Goal: Task Accomplishment & Management: Manage account settings

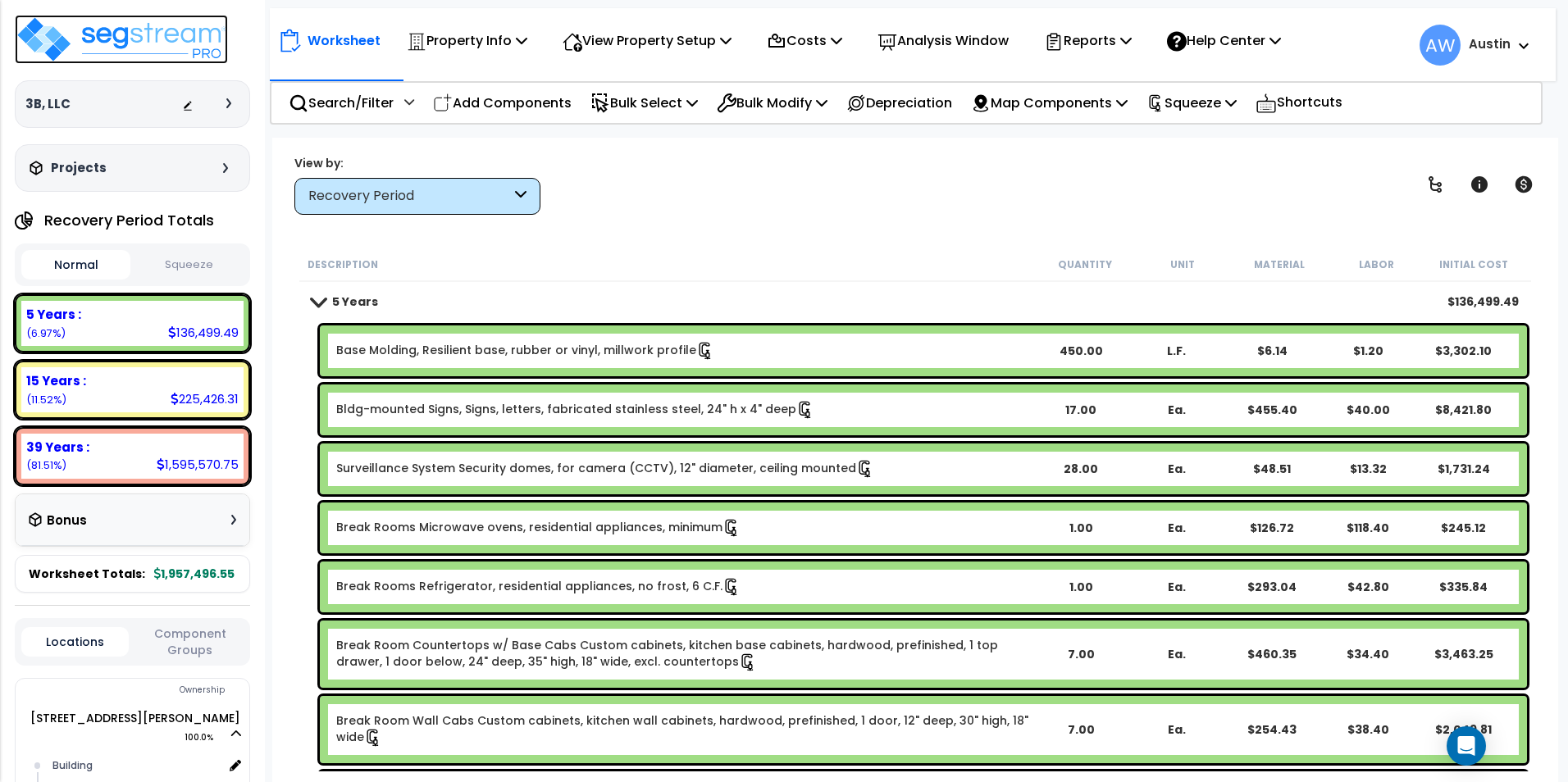
click at [173, 52] on img at bounding box center [121, 39] width 213 height 49
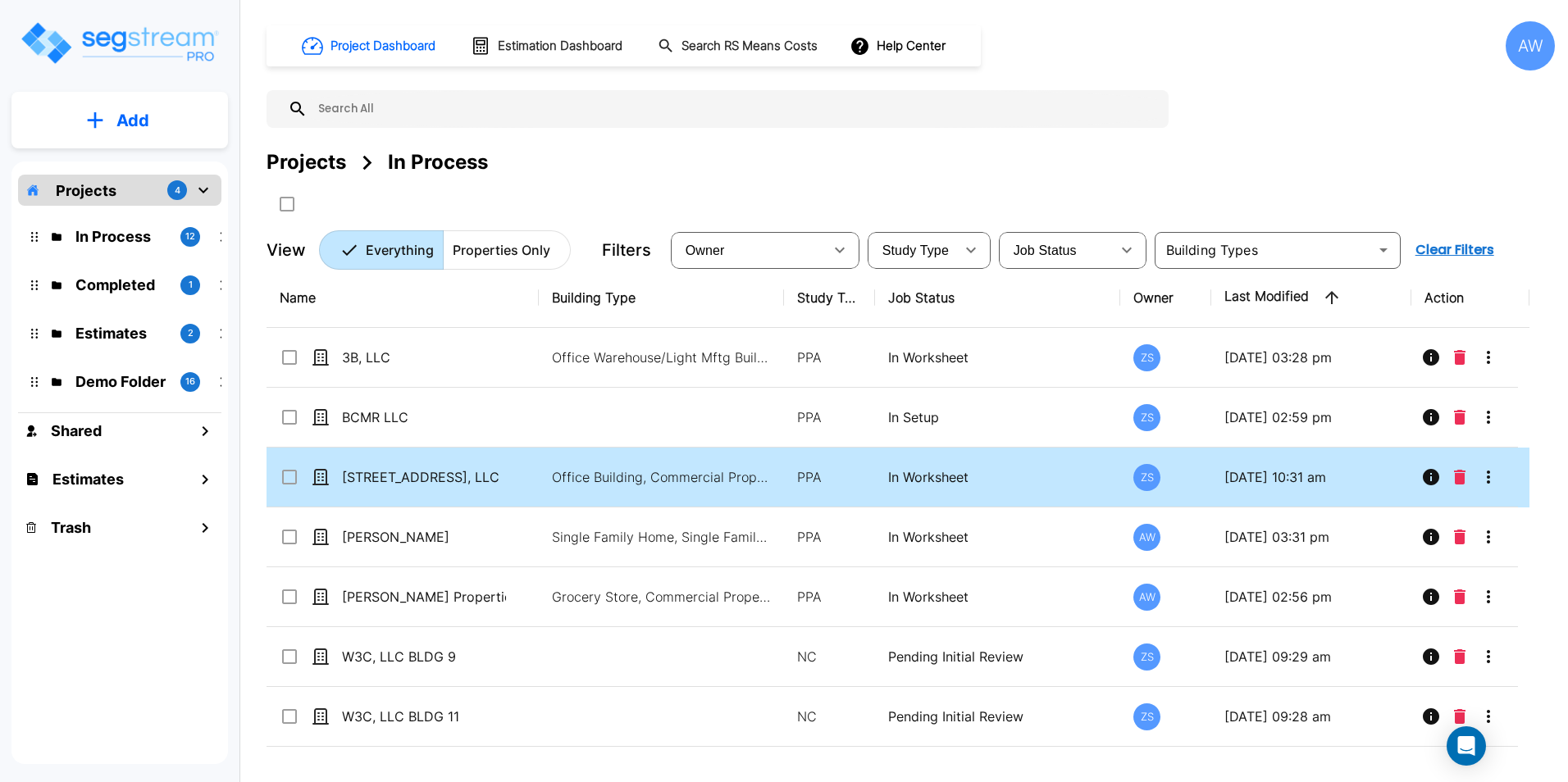
click at [527, 477] on td "[STREET_ADDRESS], LLC" at bounding box center [403, 478] width 272 height 60
checkbox input "true"
click at [527, 477] on td "[STREET_ADDRESS], LLC" at bounding box center [403, 478] width 272 height 60
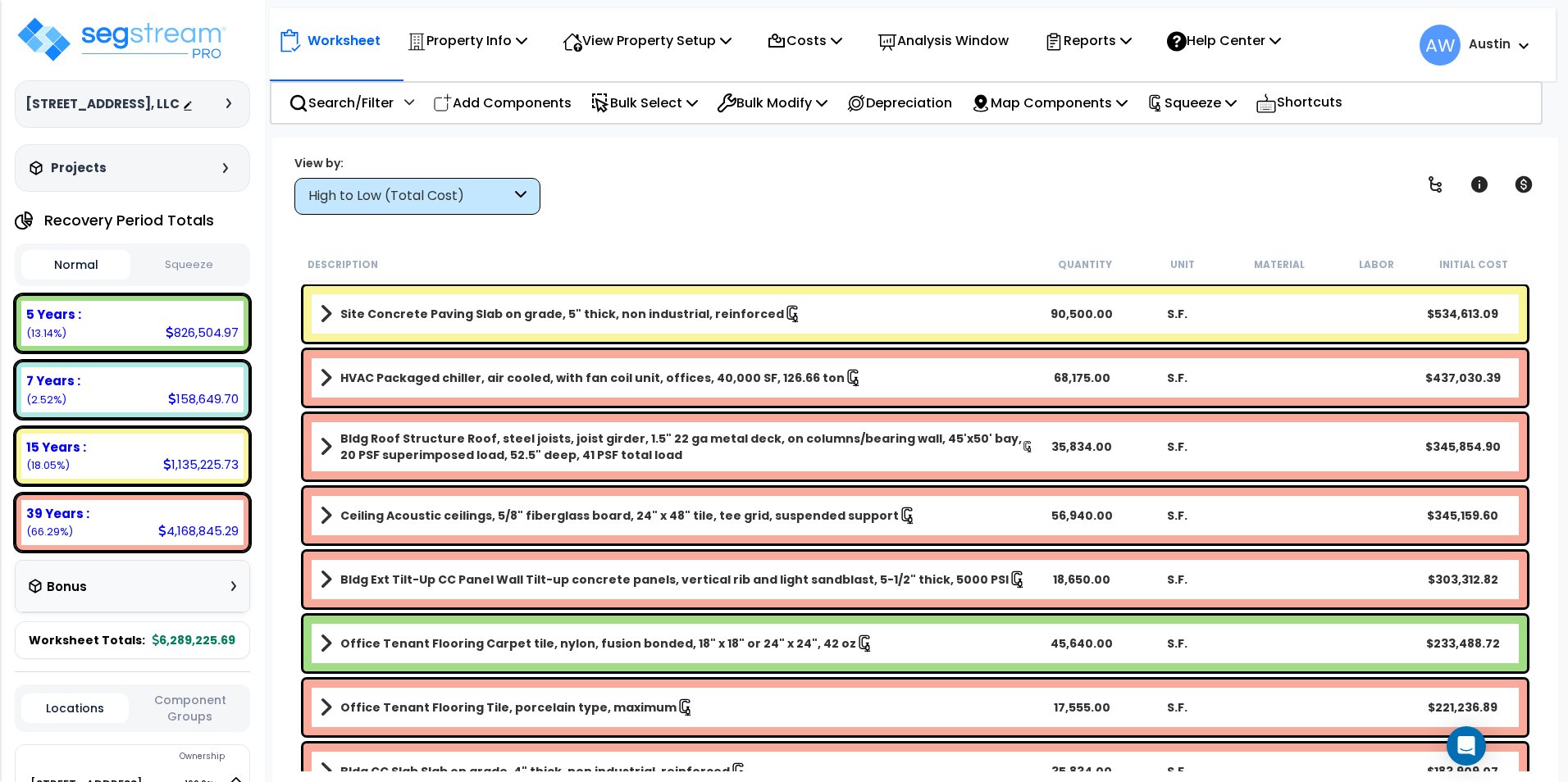
click at [468, 203] on div "High to Low (Total Cost)" at bounding box center [409, 196] width 203 height 19
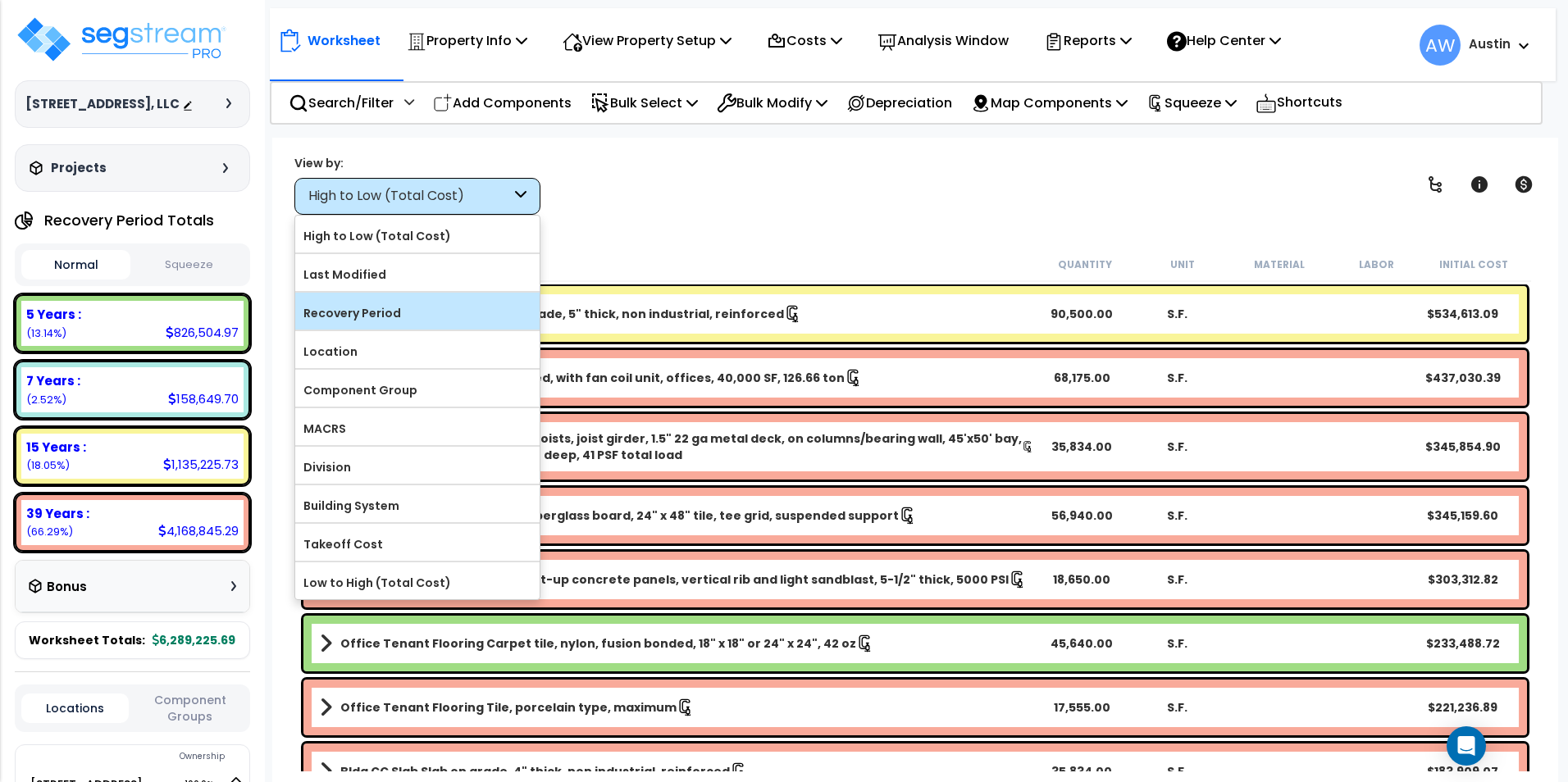
click at [408, 326] on div "Recovery Period" at bounding box center [417, 311] width 244 height 37
click at [417, 323] on label "Recovery Period" at bounding box center [417, 313] width 244 height 25
click at [0, 0] on input "Recovery Period" at bounding box center [0, 0] width 0 height 0
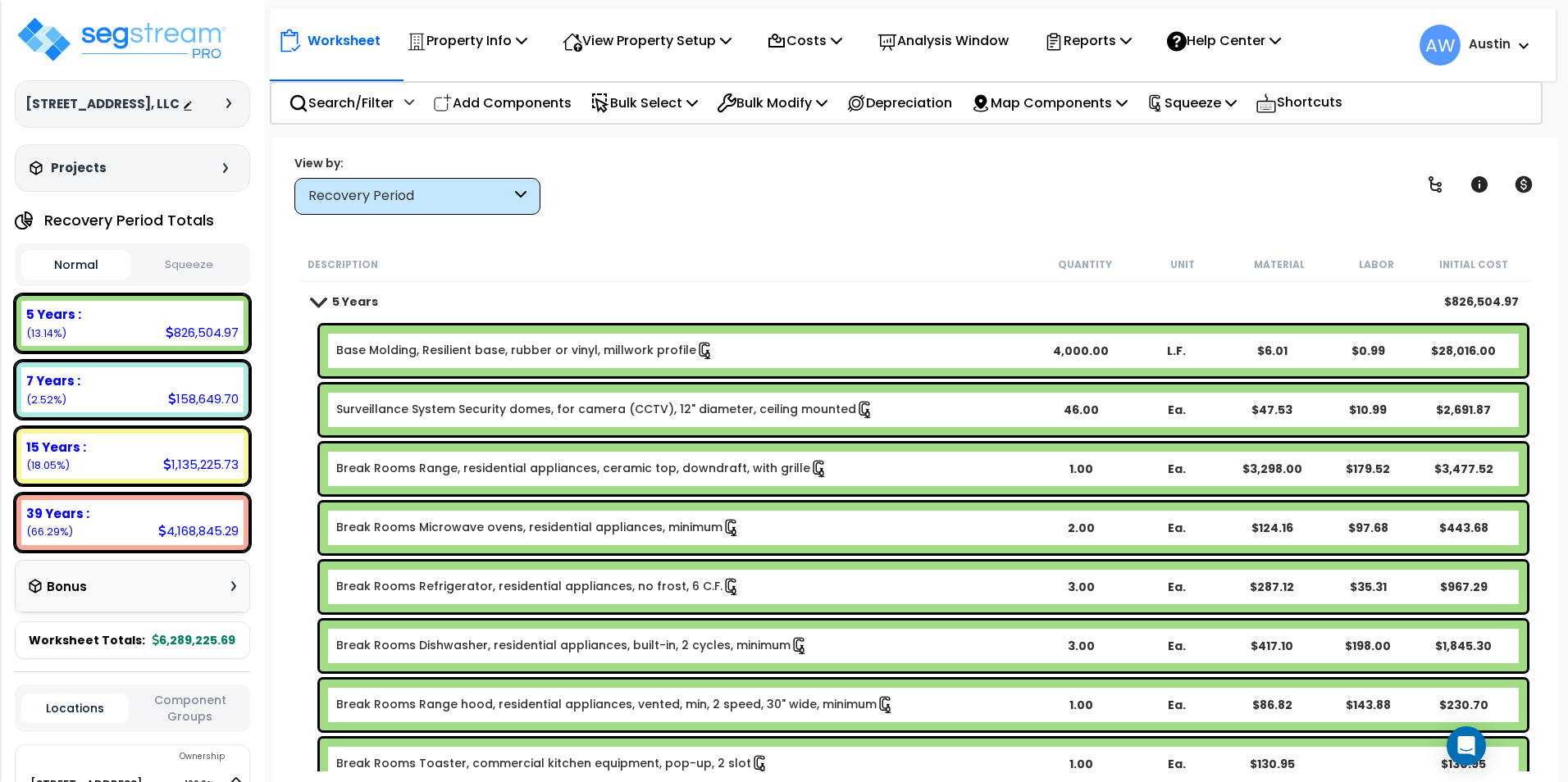
click at [189, 280] on button "Squeeze" at bounding box center [189, 265] width 109 height 29
click at [82, 280] on button "Normal" at bounding box center [75, 265] width 109 height 29
click at [164, 280] on button "Squeeze" at bounding box center [189, 265] width 109 height 29
click at [83, 280] on button "Normal" at bounding box center [75, 265] width 109 height 29
click at [194, 280] on button "Squeeze" at bounding box center [189, 265] width 109 height 29
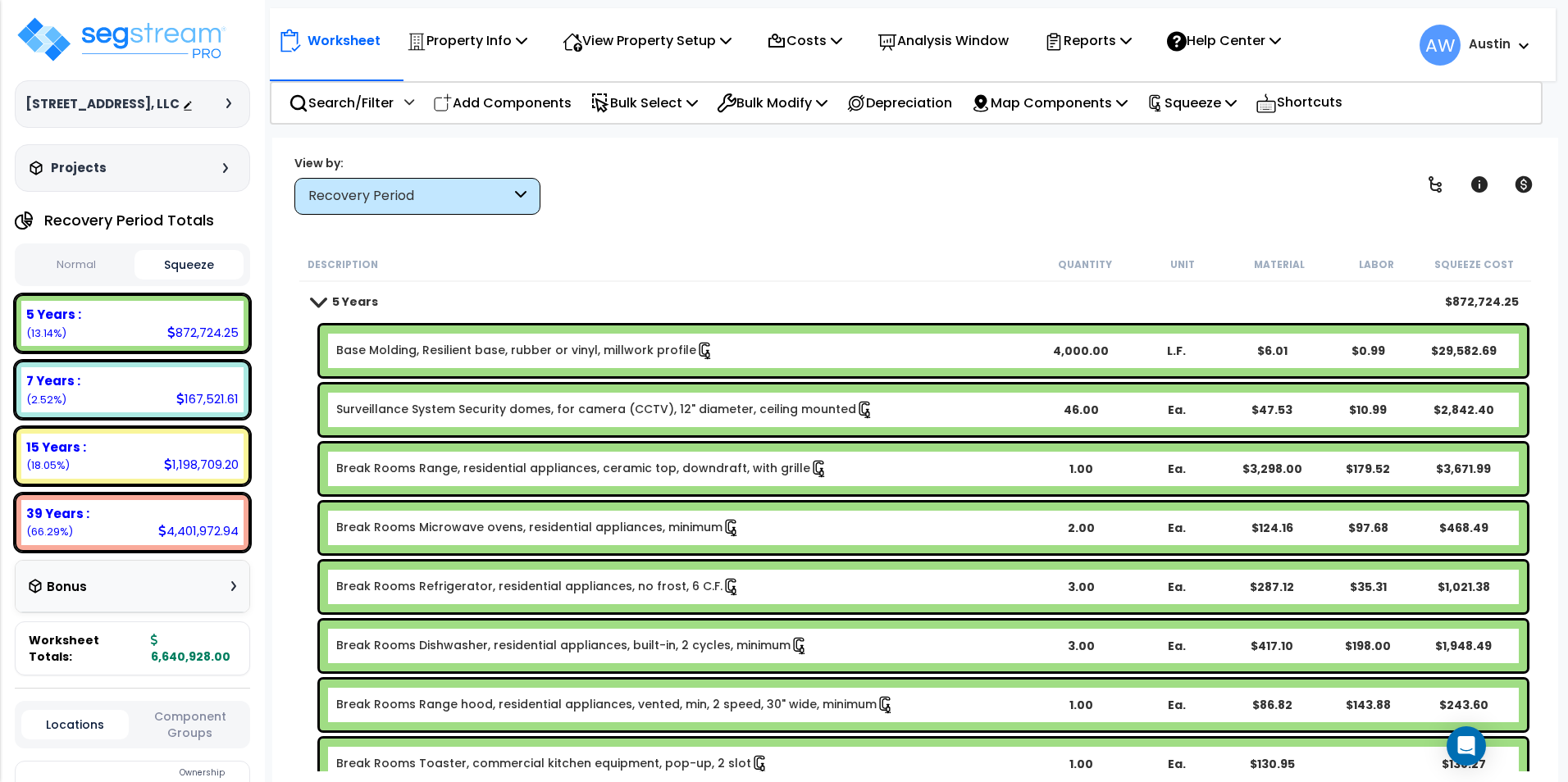
click at [90, 280] on button "Normal" at bounding box center [75, 265] width 109 height 29
click at [198, 280] on button "Squeeze" at bounding box center [189, 265] width 109 height 29
click at [64, 280] on button "Normal" at bounding box center [75, 265] width 109 height 29
click at [166, 280] on button "Squeeze" at bounding box center [189, 265] width 109 height 29
click at [57, 280] on button "Normal" at bounding box center [75, 265] width 109 height 29
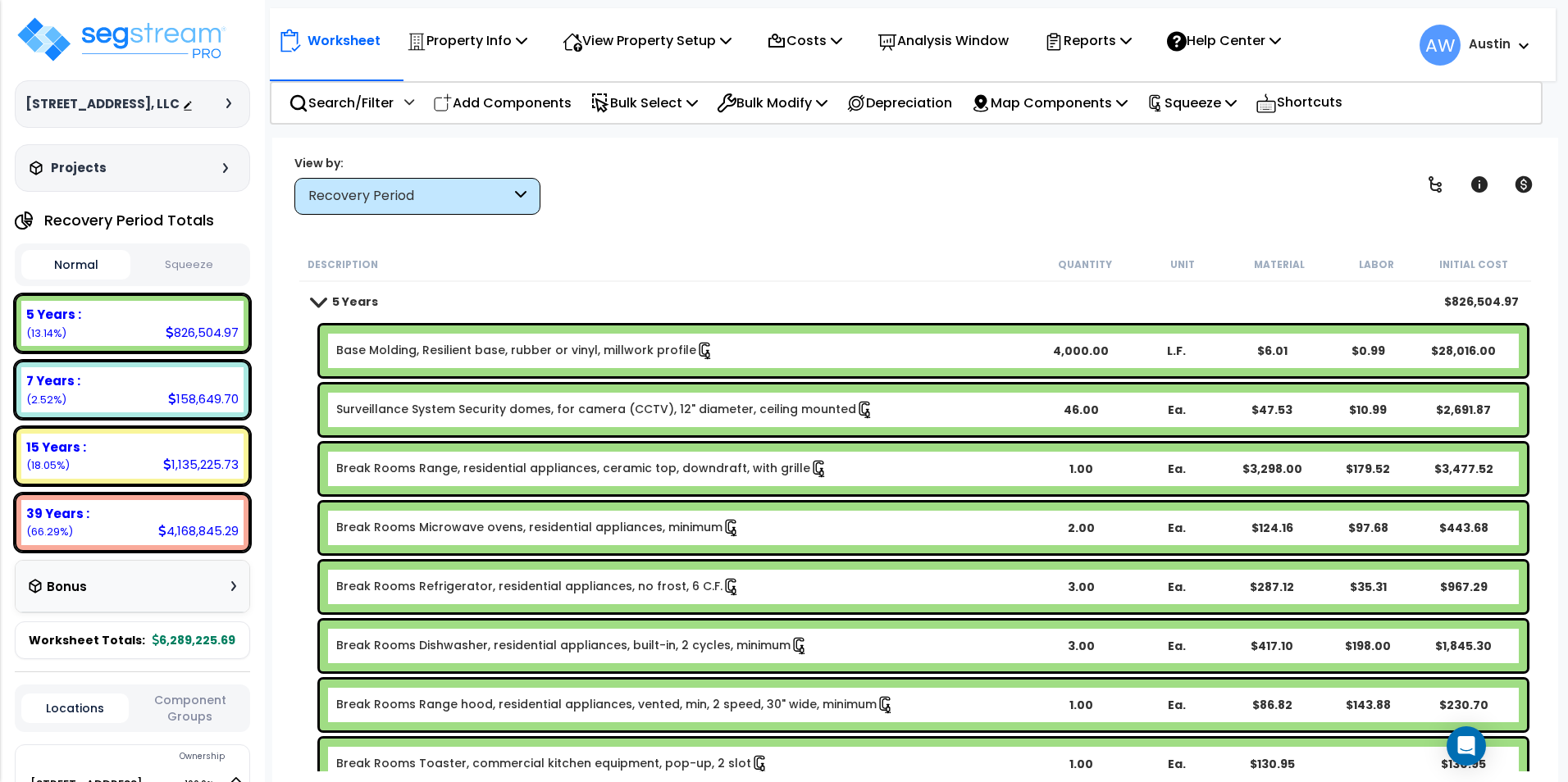
click at [165, 280] on button "Squeeze" at bounding box center [189, 265] width 109 height 29
click at [71, 280] on button "Normal" at bounding box center [75, 265] width 109 height 29
click at [166, 280] on button "Squeeze" at bounding box center [189, 265] width 109 height 29
click at [96, 280] on button "Normal" at bounding box center [75, 265] width 109 height 29
click at [172, 280] on button "Squeeze" at bounding box center [189, 265] width 109 height 29
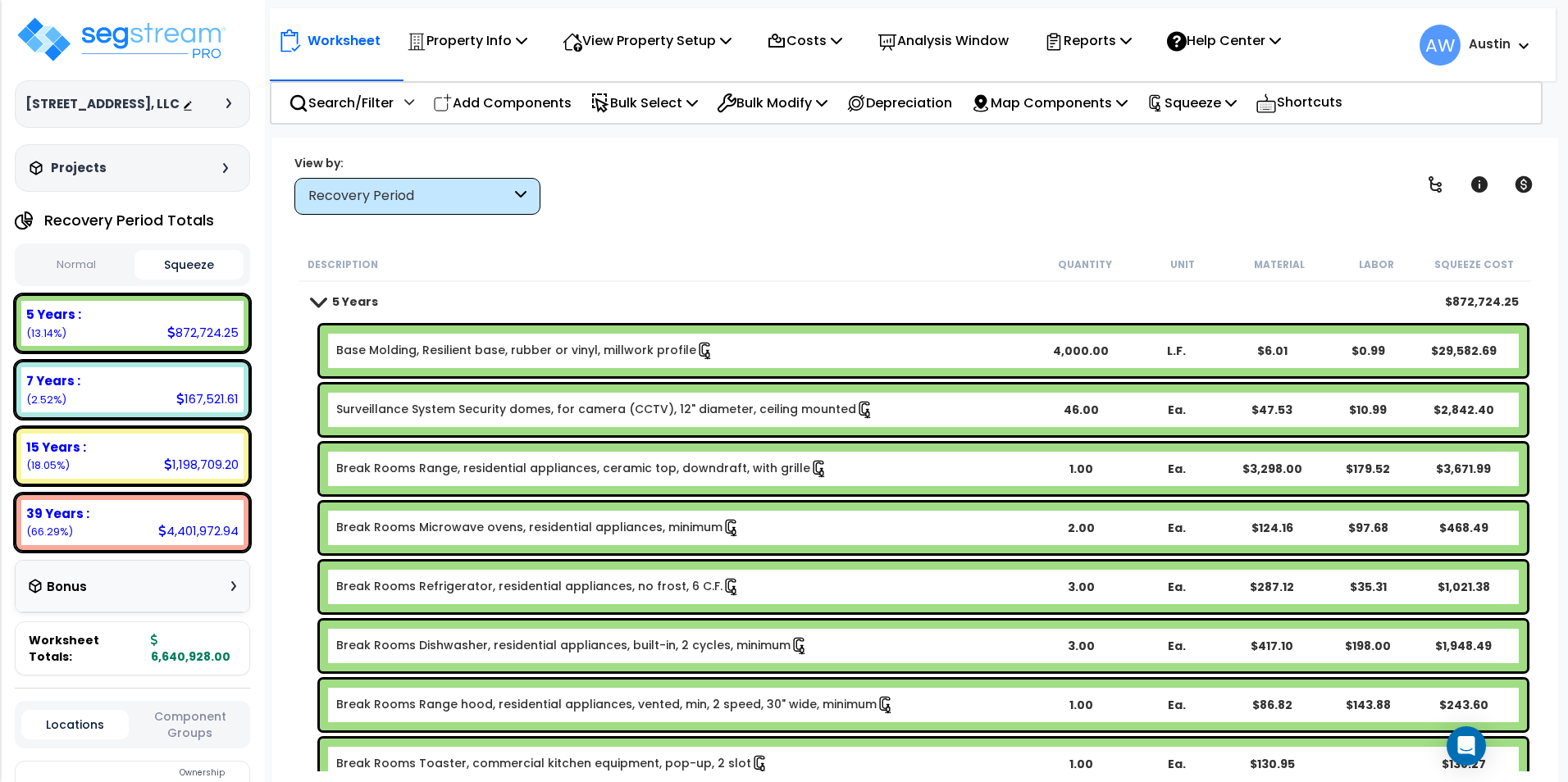
click at [84, 280] on button "Normal" at bounding box center [75, 265] width 109 height 29
click at [176, 280] on button "Squeeze" at bounding box center [189, 265] width 109 height 29
click at [84, 286] on div "Normal Squeeze" at bounding box center [132, 265] width 235 height 43
click at [75, 280] on button "Normal" at bounding box center [75, 265] width 109 height 29
click at [169, 280] on button "Squeeze" at bounding box center [189, 265] width 109 height 29
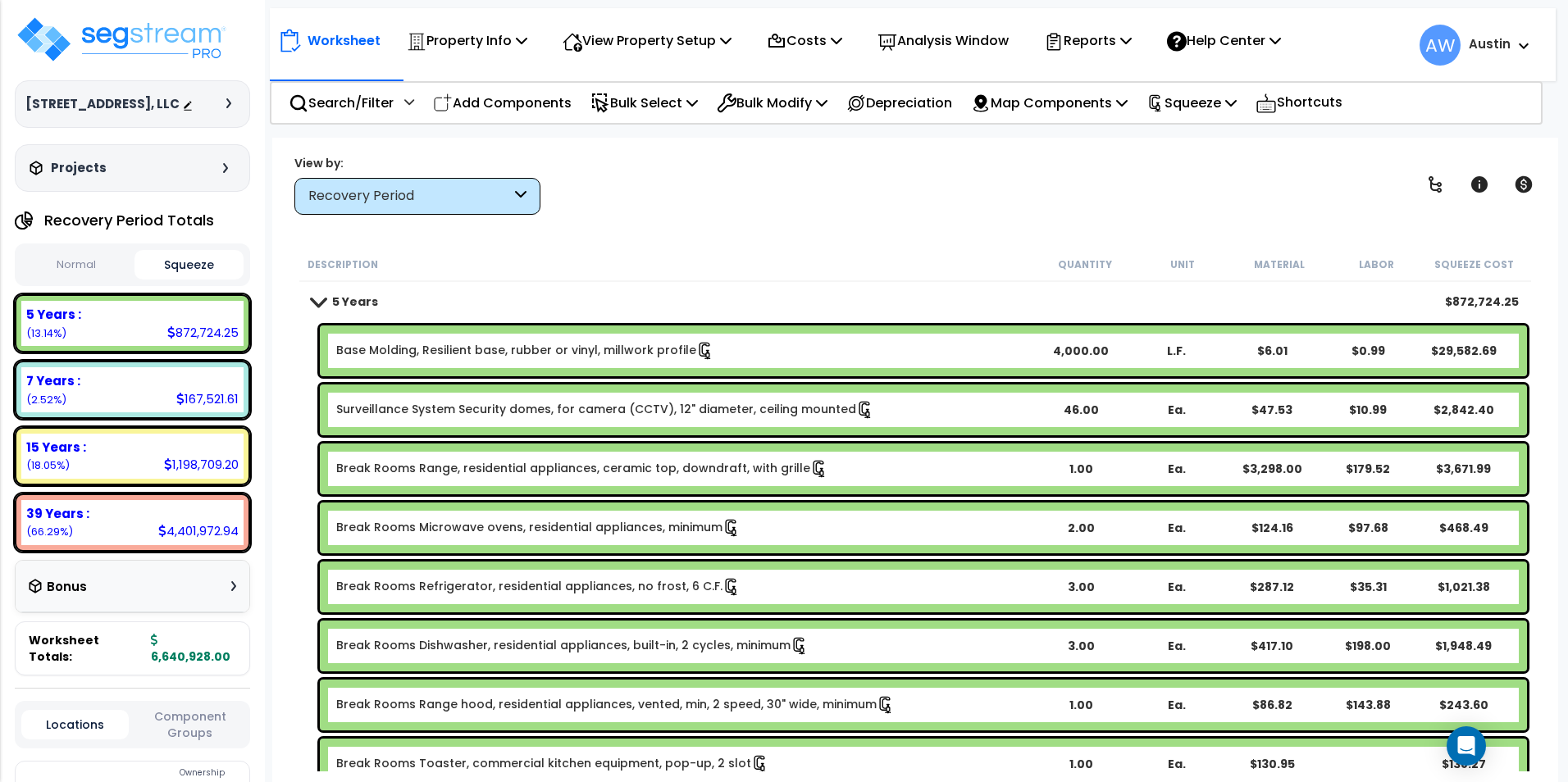
click at [317, 296] on span at bounding box center [317, 301] width 23 height 12
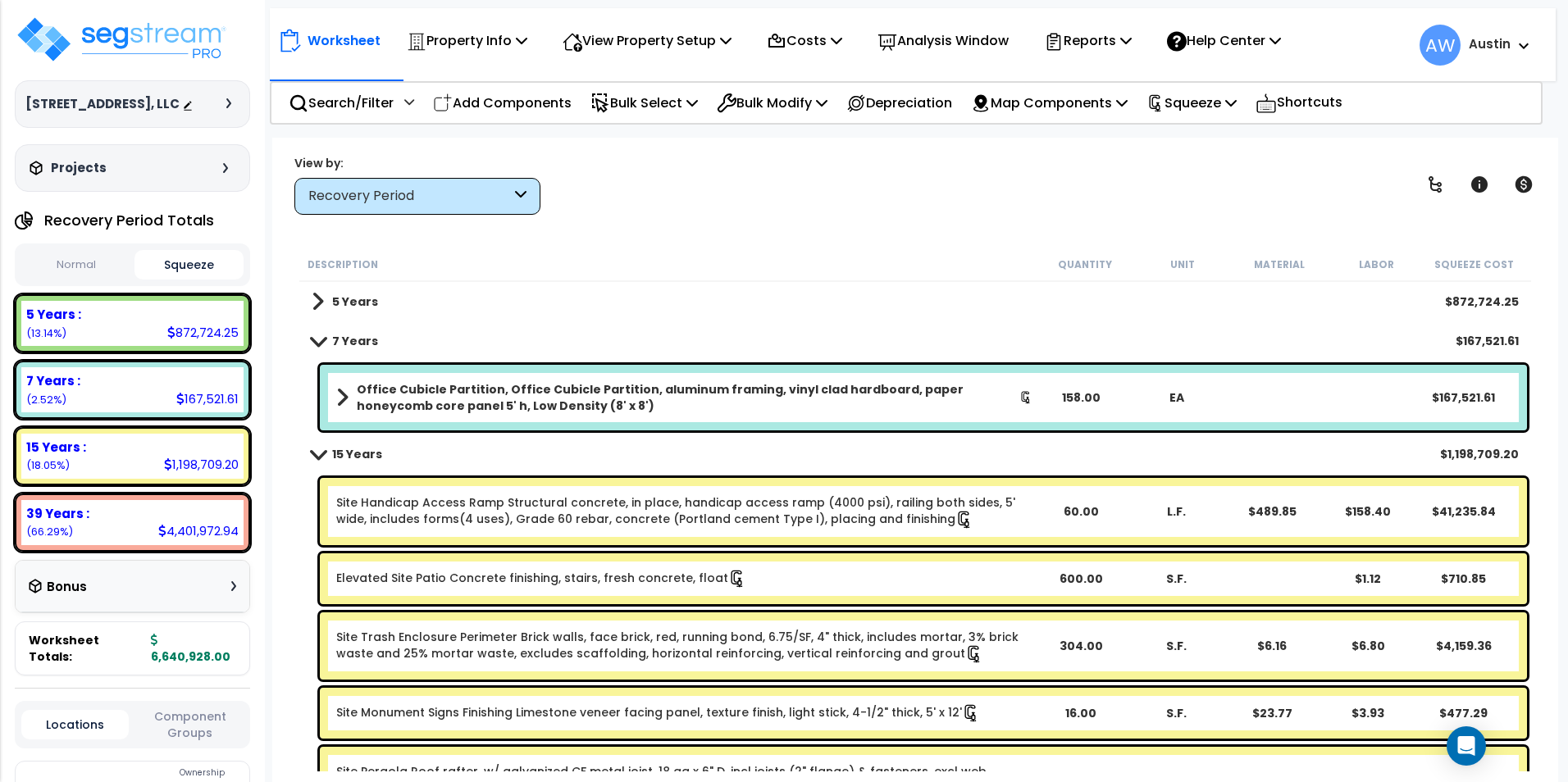
click at [317, 296] on span at bounding box center [318, 301] width 12 height 23
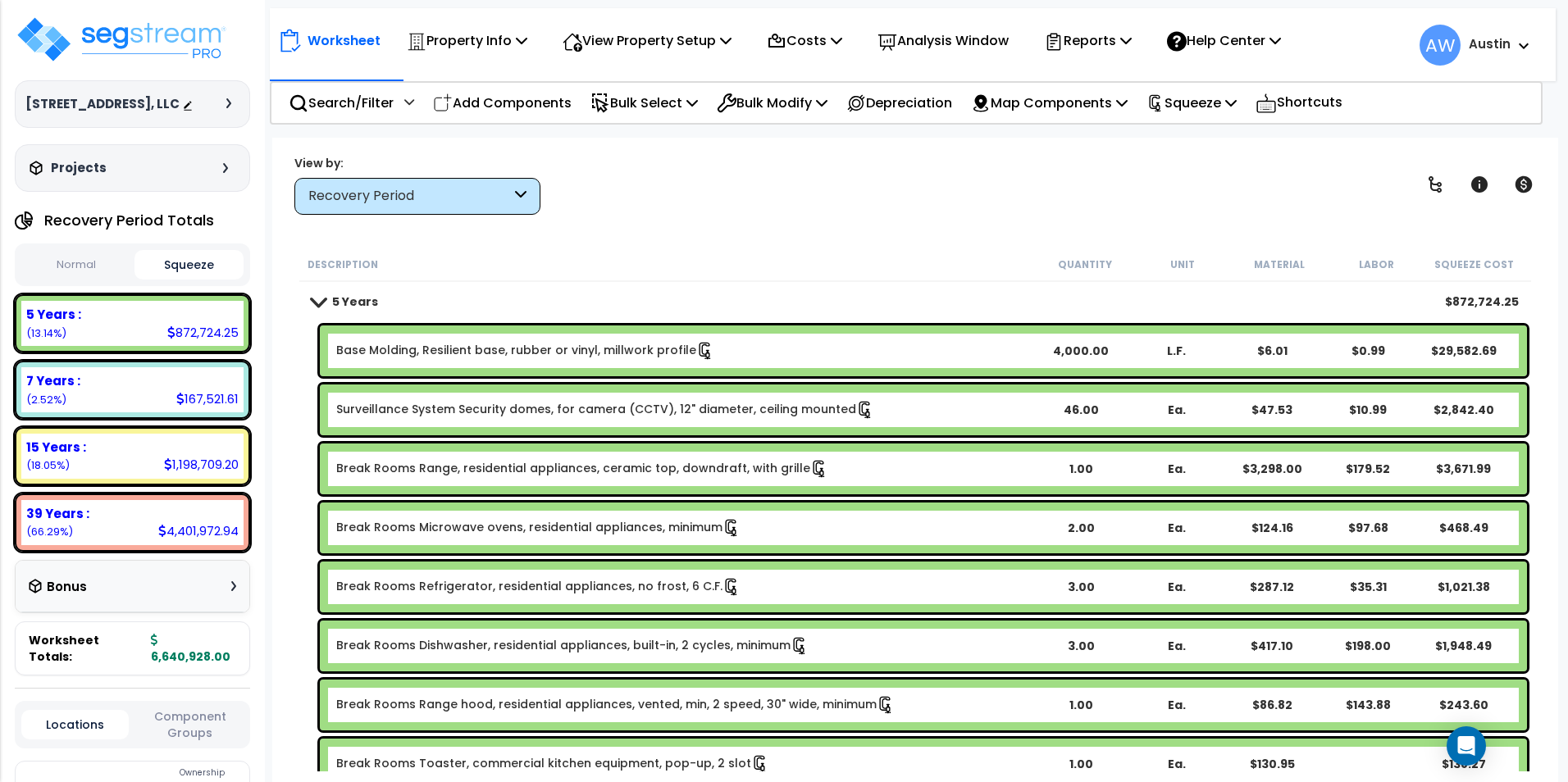
click at [107, 603] on div "Bonus" at bounding box center [133, 587] width 208 height 32
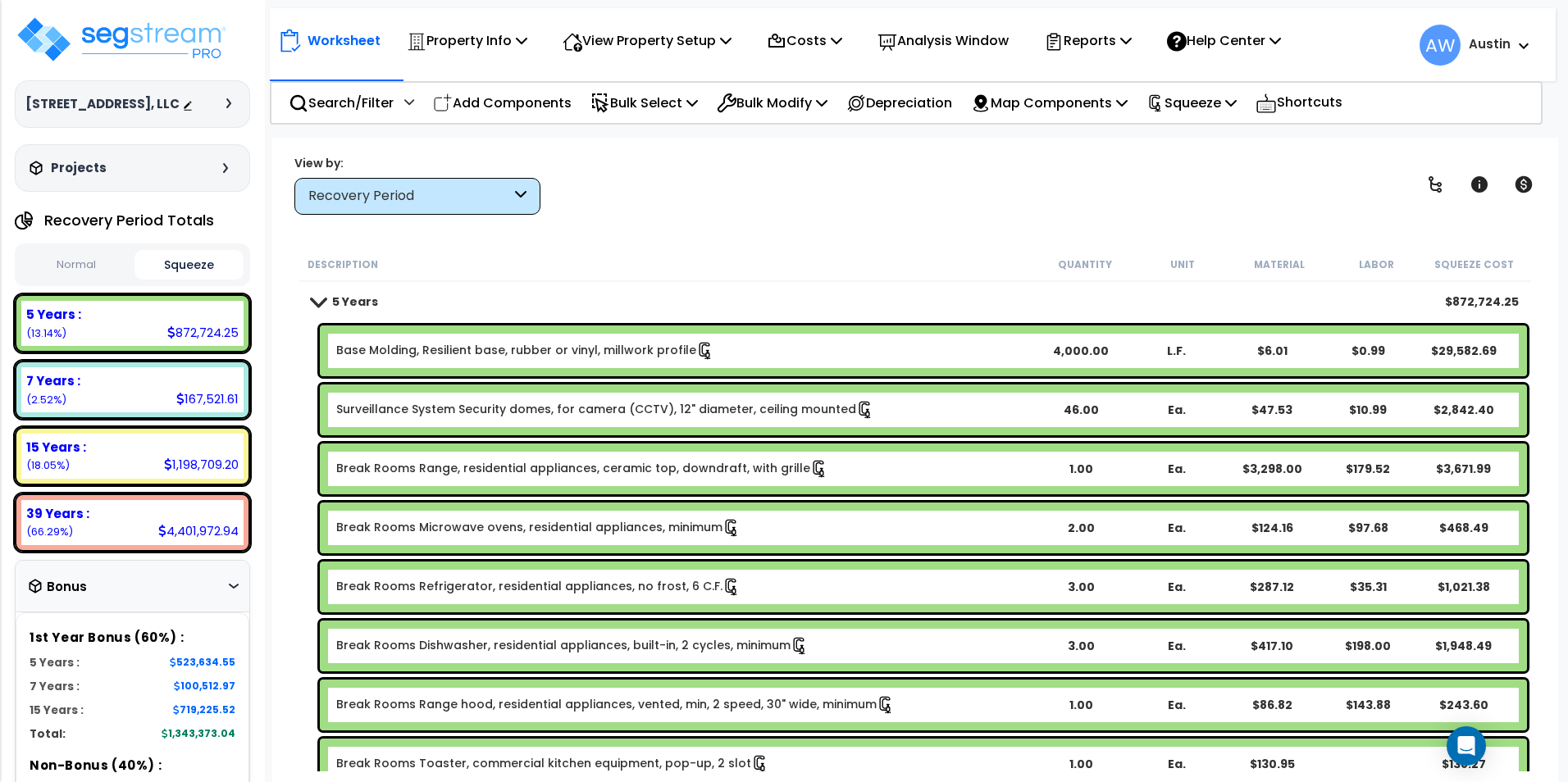
click at [67, 273] on button "Normal" at bounding box center [75, 265] width 109 height 29
click at [164, 278] on button "Squeeze" at bounding box center [189, 265] width 109 height 29
click at [182, 603] on div "Bonus" at bounding box center [133, 587] width 208 height 32
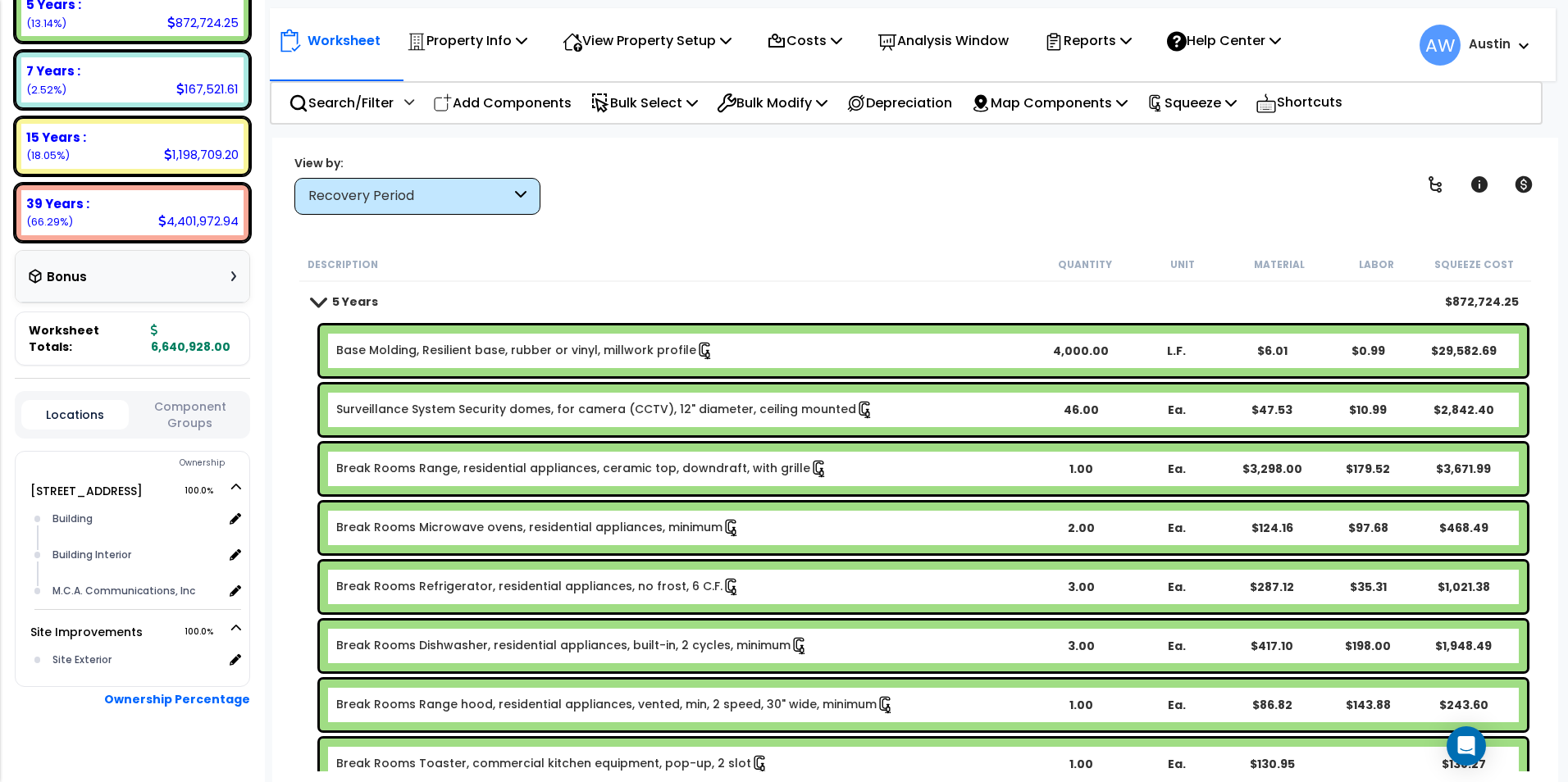
scroll to position [332, 0]
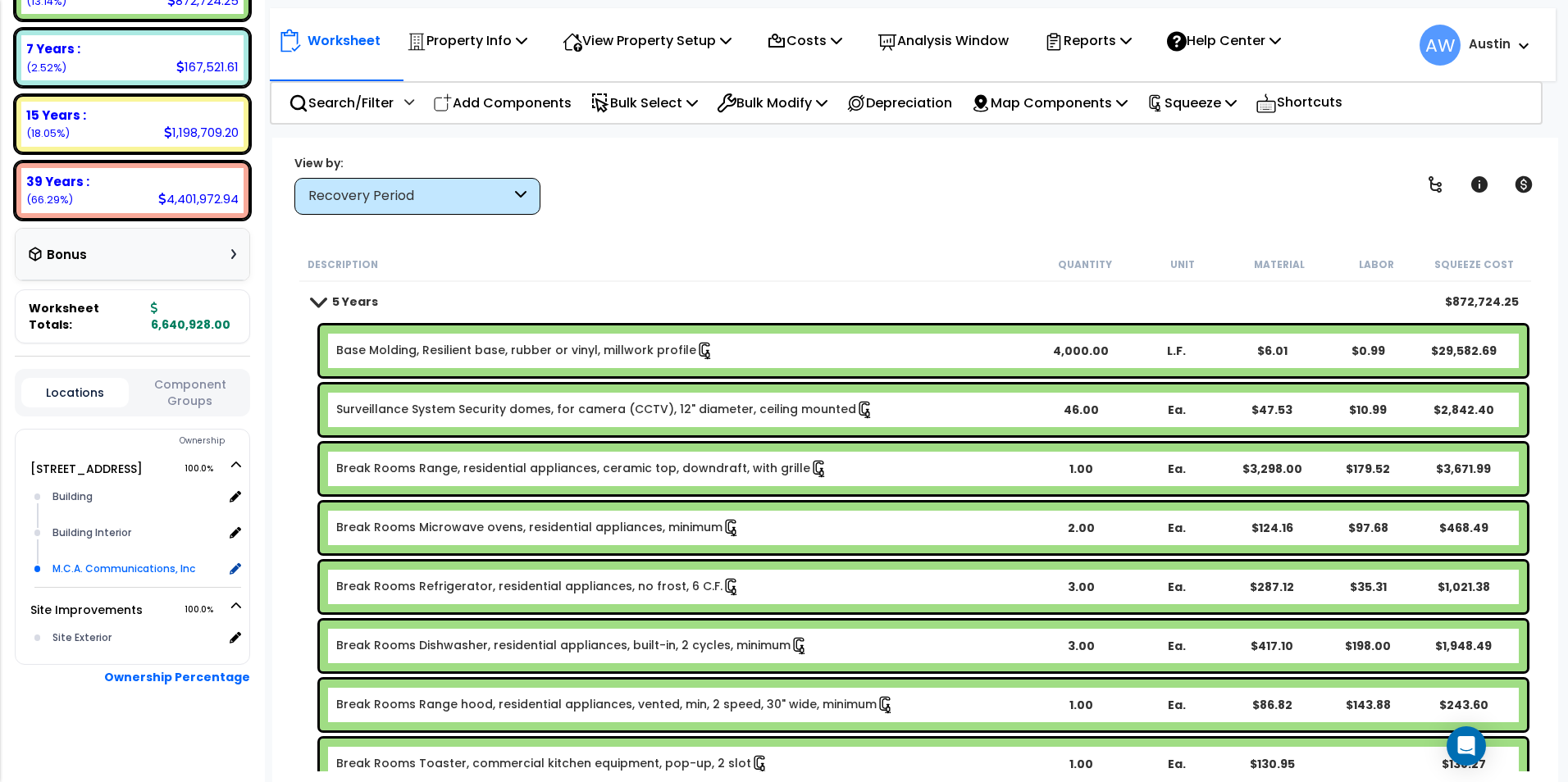
click at [132, 566] on div "M.C.A. Communications, Inc" at bounding box center [135, 569] width 175 height 20
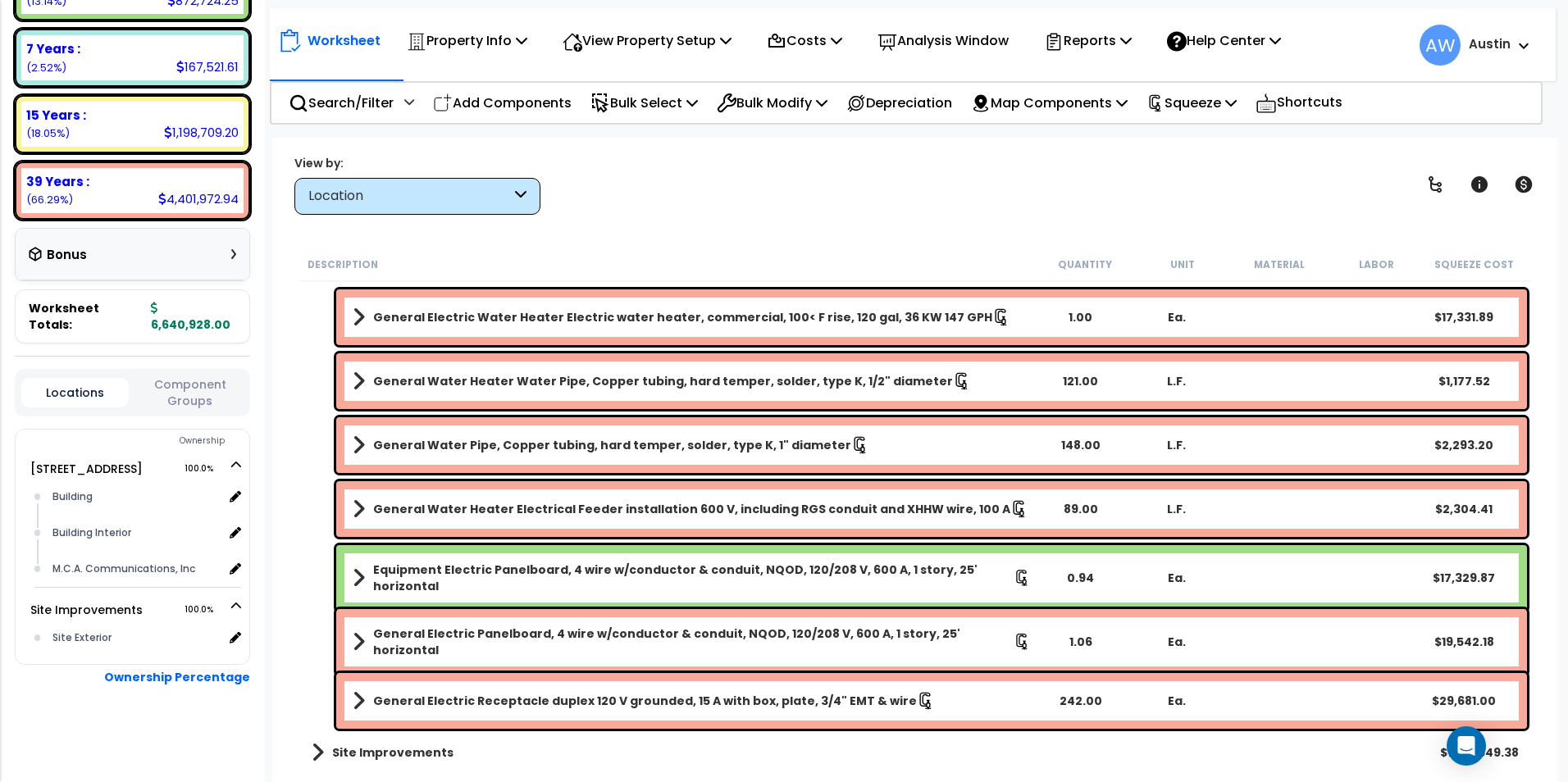
scroll to position [6575, 0]
click at [107, 531] on div "Building Interior" at bounding box center [135, 533] width 175 height 20
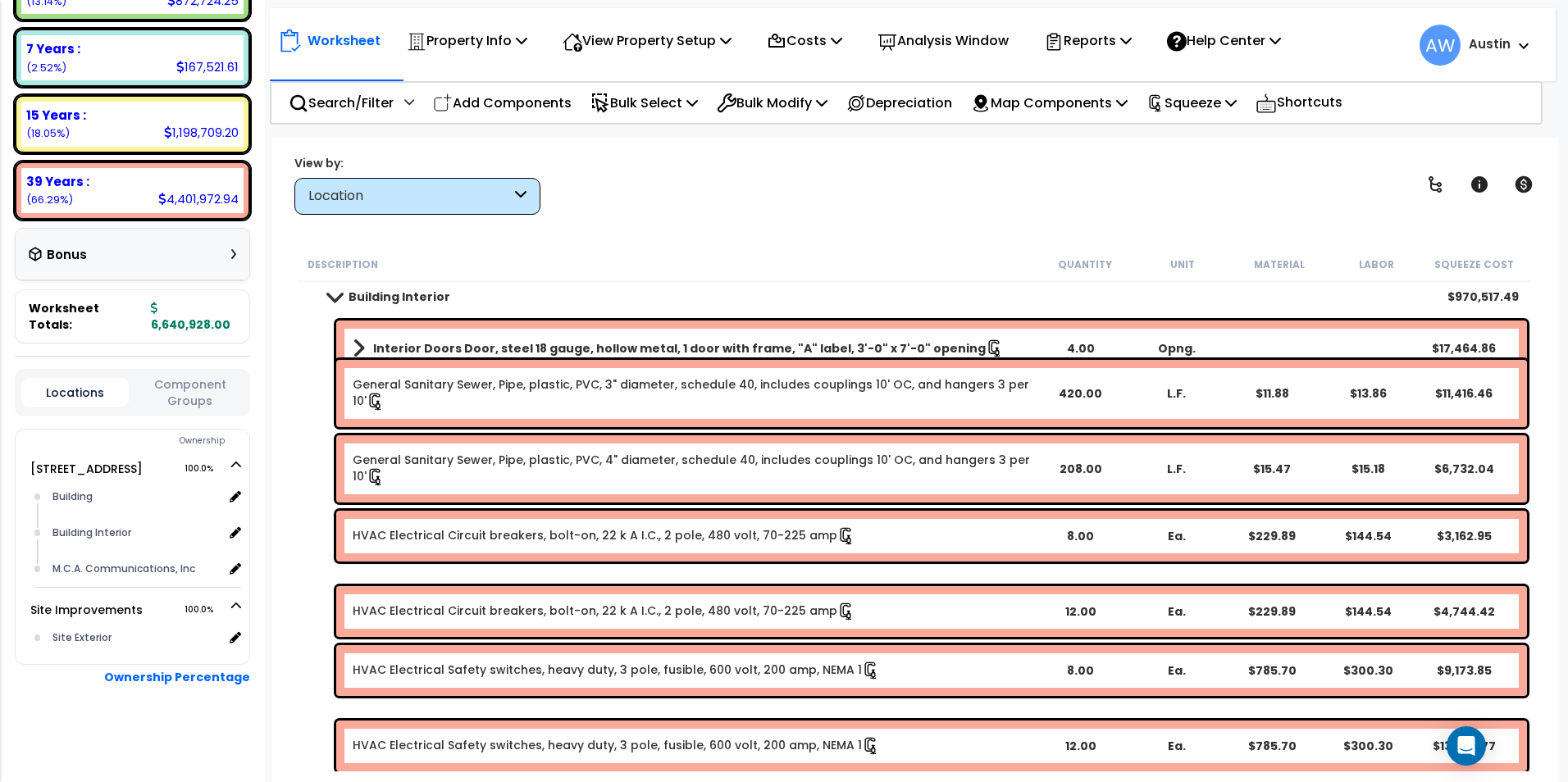
scroll to position [0, 0]
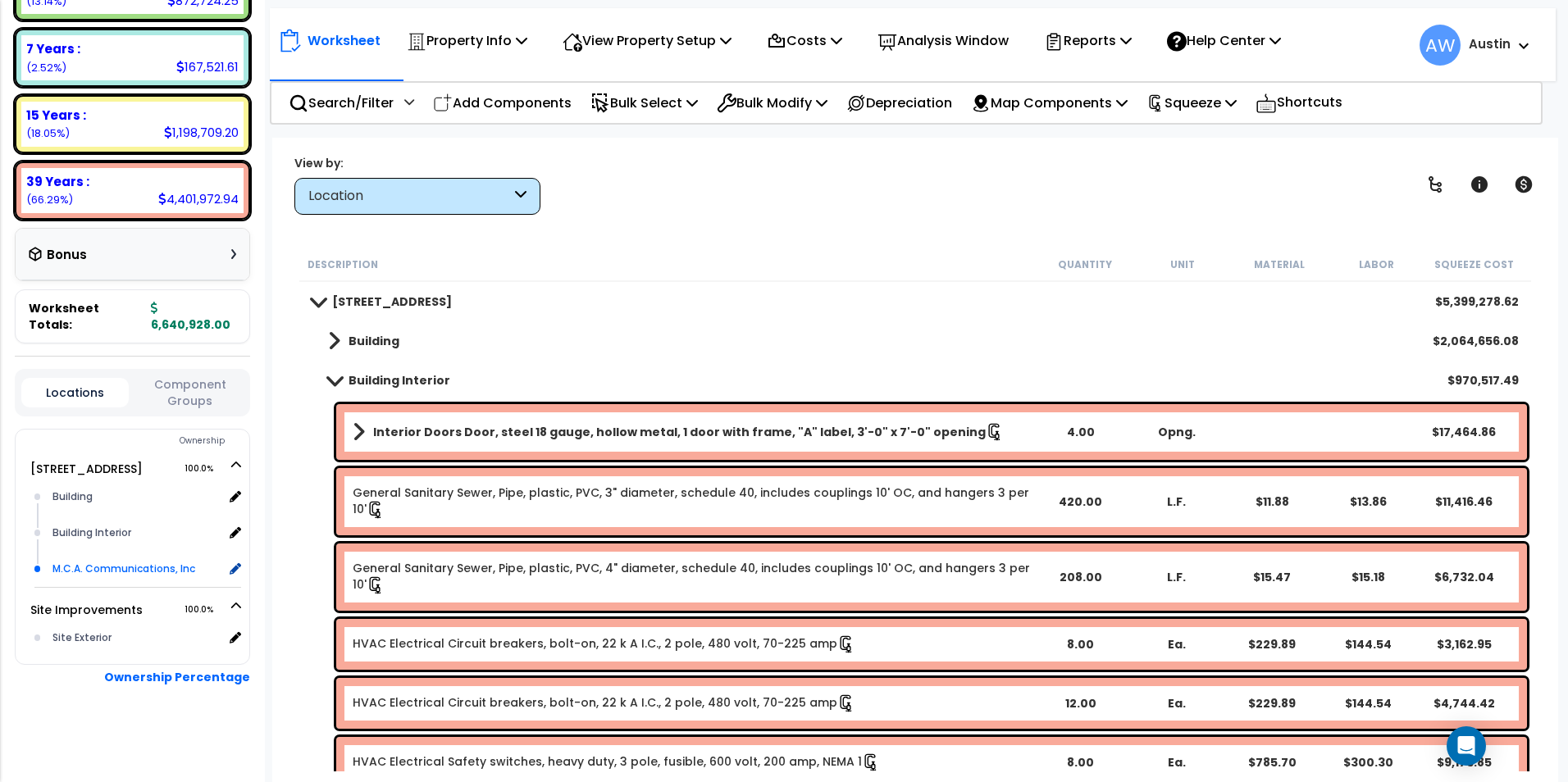
click at [119, 565] on div "M.C.A. Communications, Inc" at bounding box center [135, 569] width 175 height 20
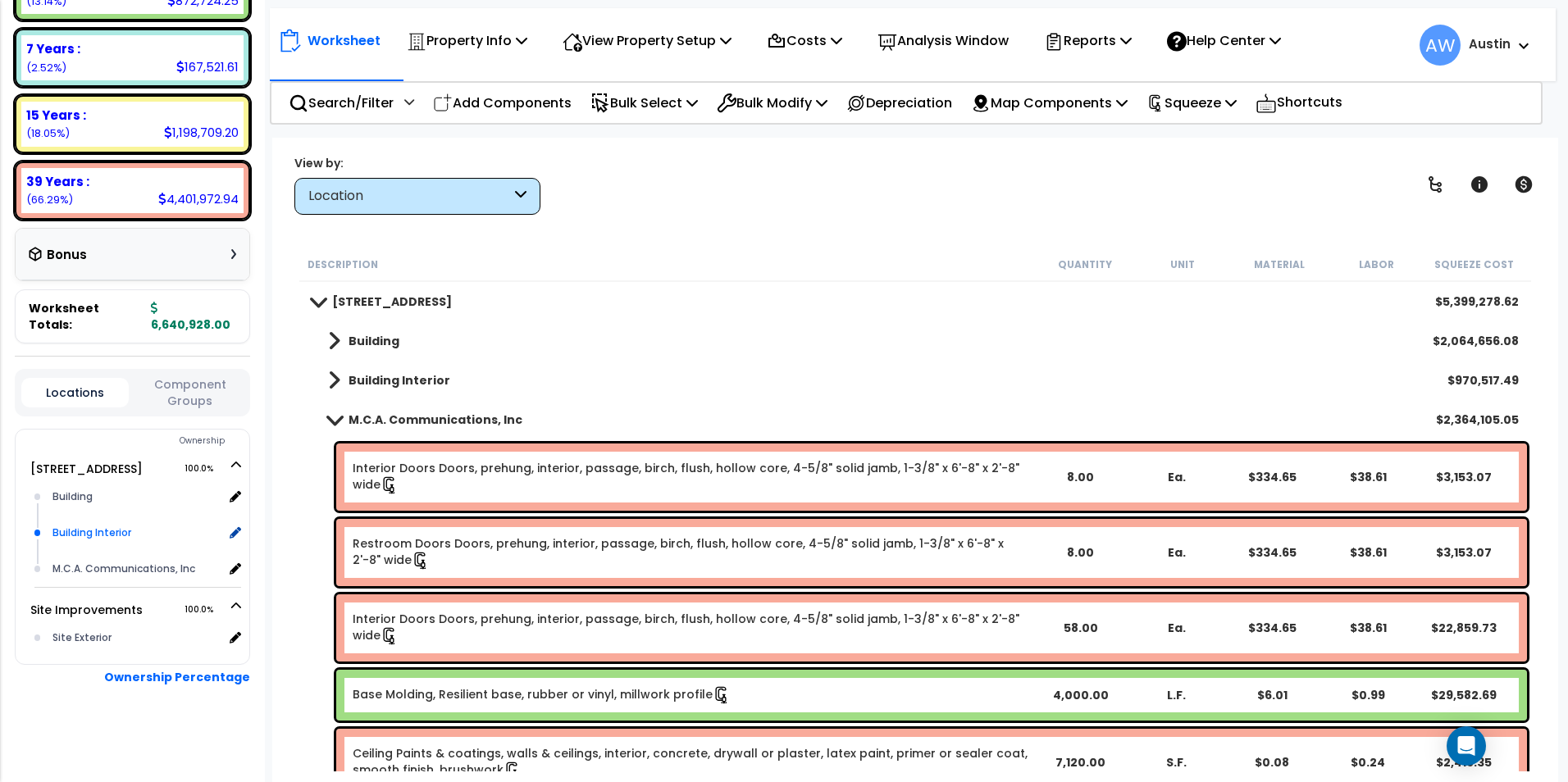
click at [130, 536] on div "Building Interior" at bounding box center [135, 533] width 175 height 20
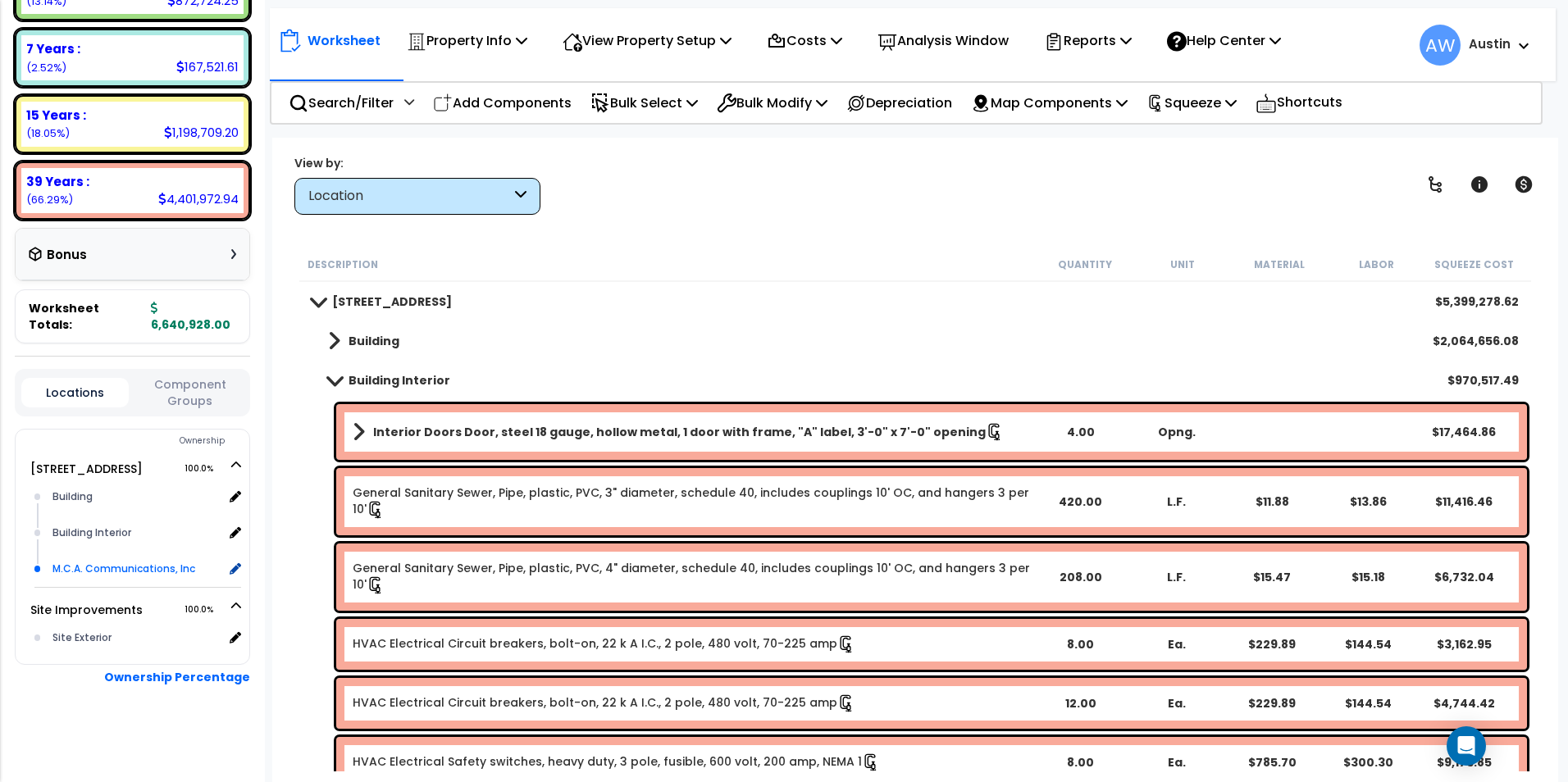
click at [129, 564] on div "M.C.A. Communications, Inc" at bounding box center [135, 569] width 175 height 20
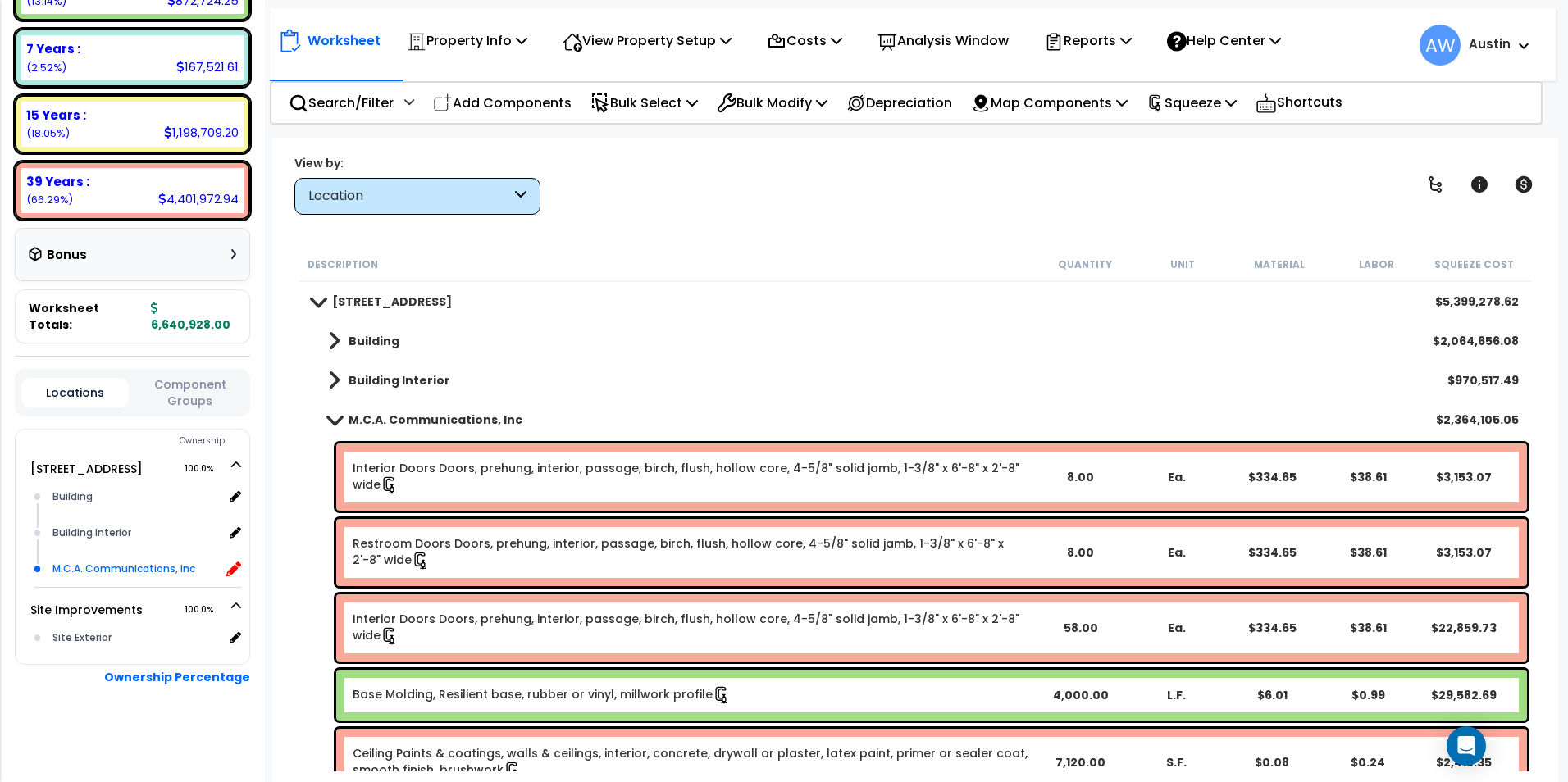
click at [236, 568] on icon at bounding box center [233, 569] width 15 height 15
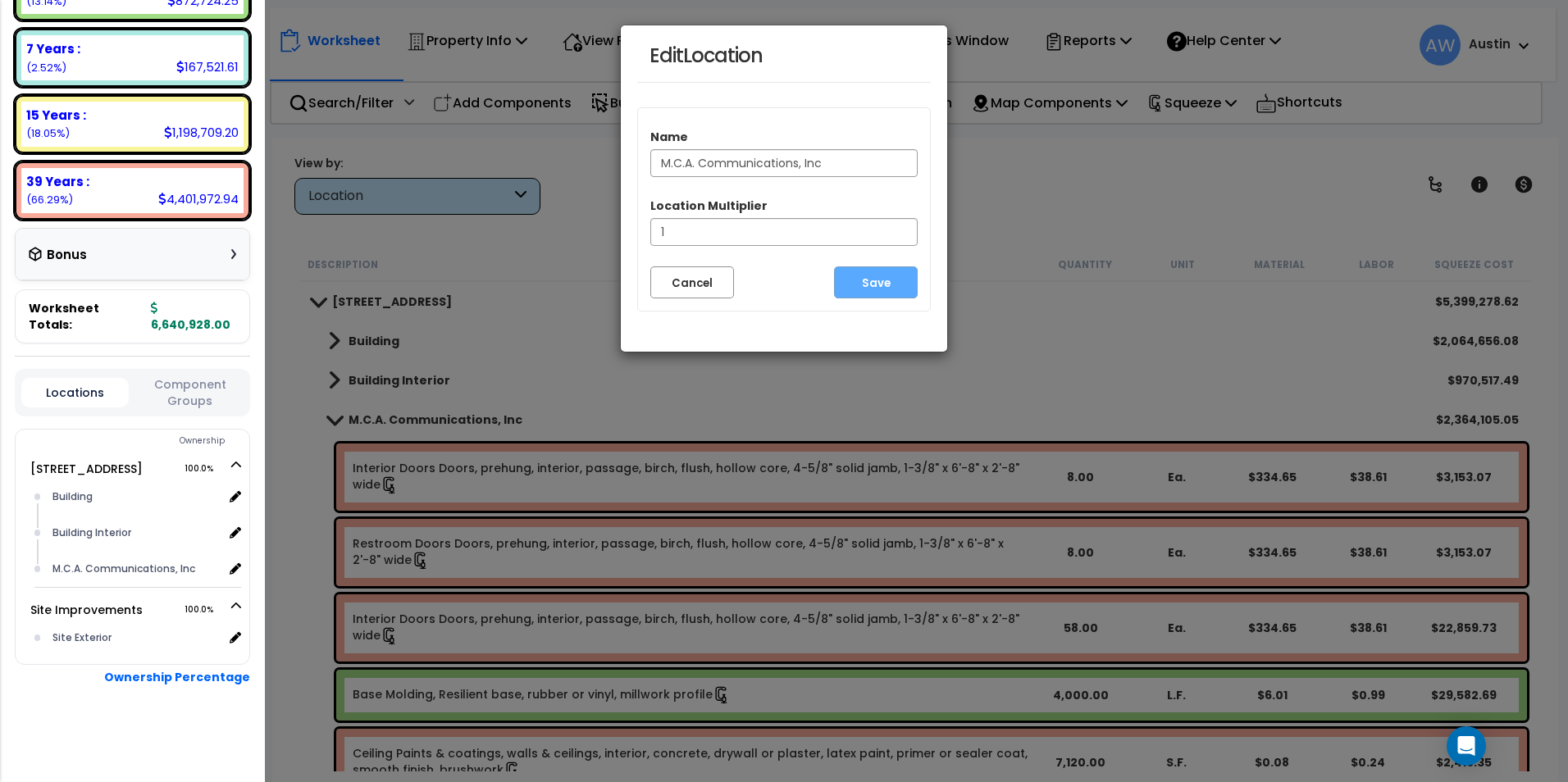
click at [835, 162] on input "M.C.A. Communications, Inc" at bounding box center [783, 163] width 267 height 28
drag, startPoint x: 835, startPoint y: 162, endPoint x: 595, endPoint y: 167, distance: 239.6
click at [595, 167] on div "Edit Location Name M.C.A. Communications, Inc Location Multiplier 1 Cancel Save" at bounding box center [784, 391] width 1568 height 782
type input "Tenant Ready Interior"
click at [864, 281] on button "Save" at bounding box center [876, 283] width 84 height 32
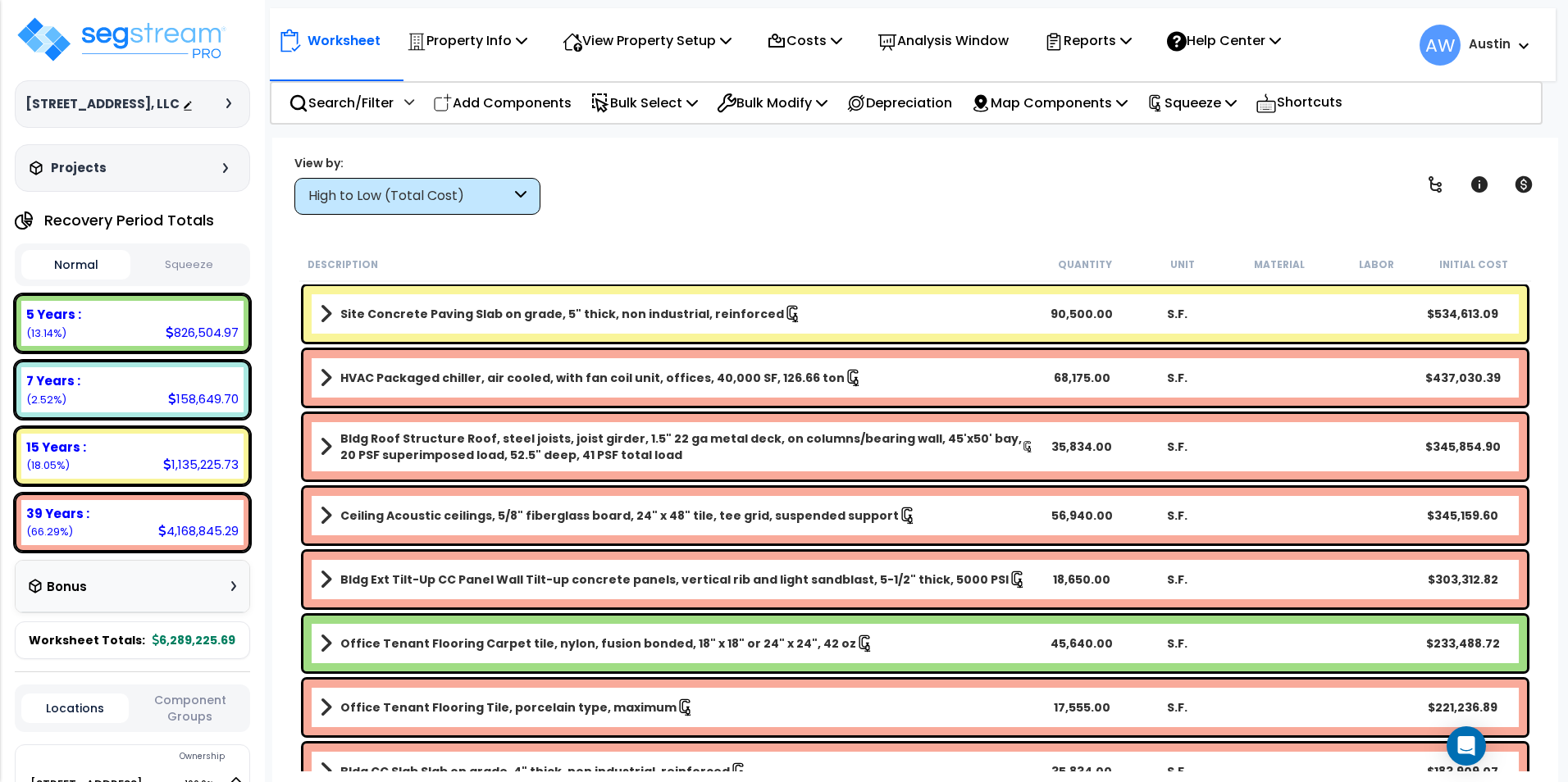
click at [393, 210] on div "High to Low (Total Cost)" at bounding box center [417, 196] width 246 height 37
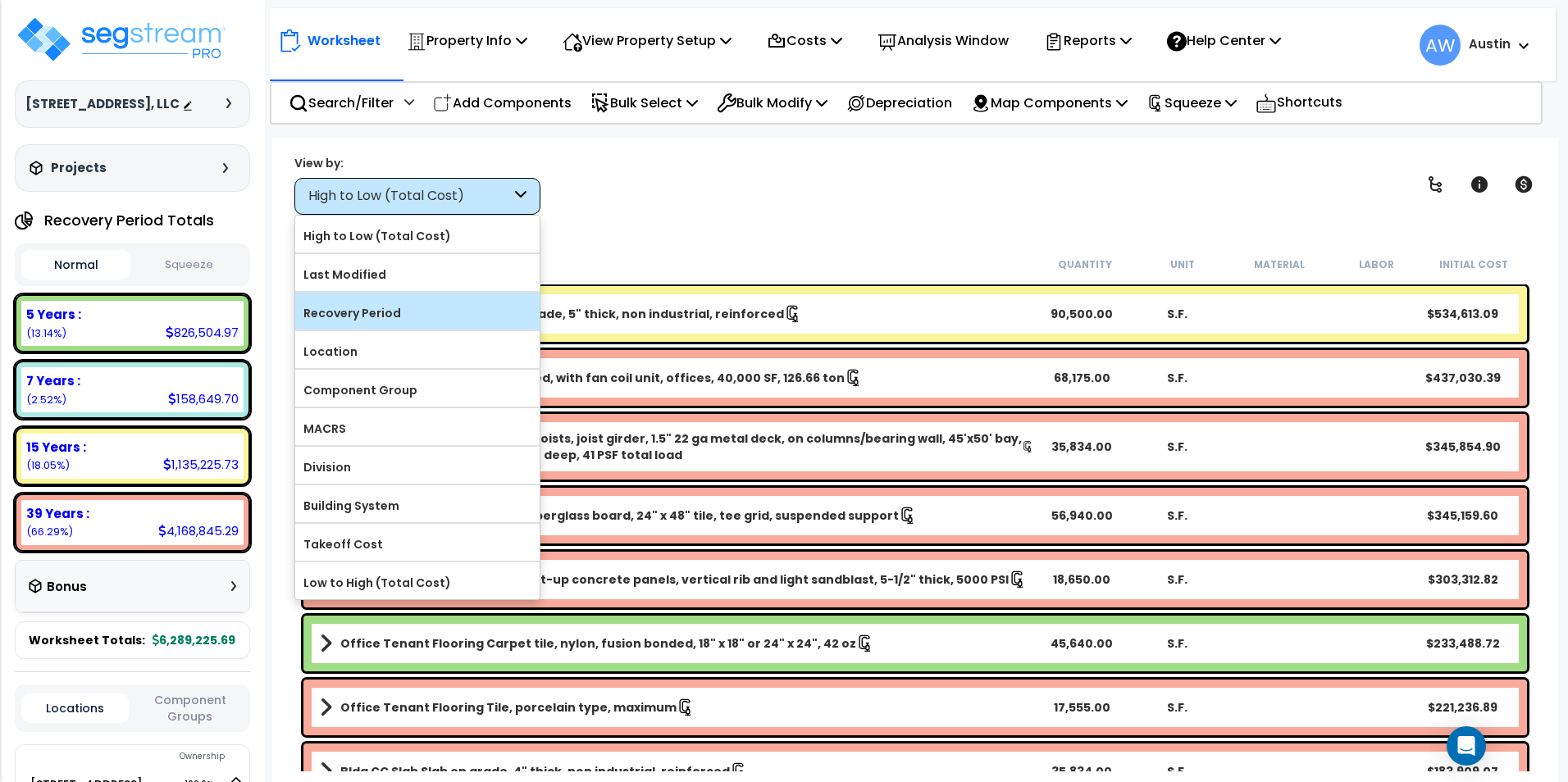
click at [363, 312] on label "Recovery Period" at bounding box center [417, 313] width 244 height 25
click at [0, 0] on input "Recovery Period" at bounding box center [0, 0] width 0 height 0
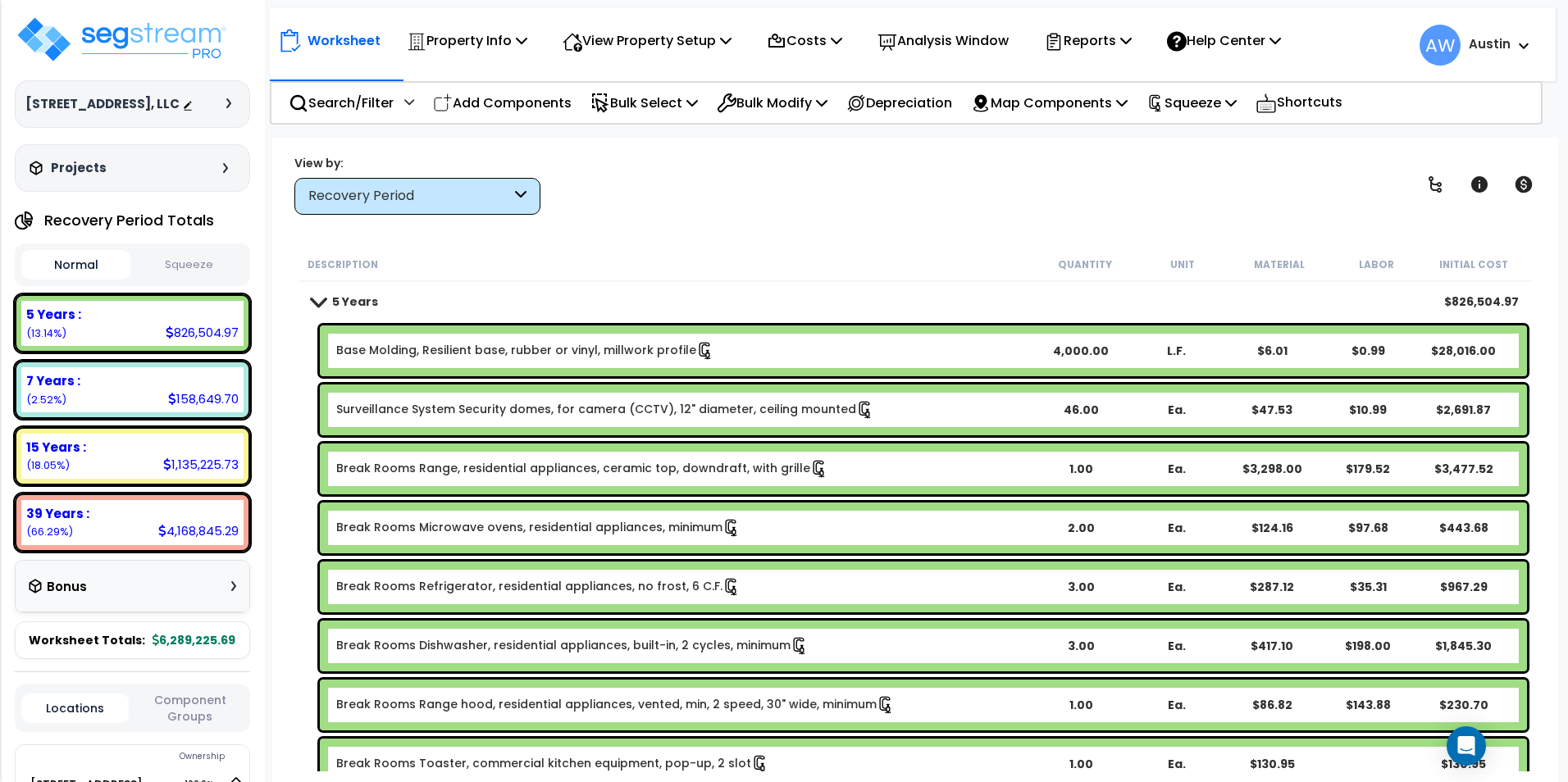
click at [660, 257] on div "Description" at bounding box center [672, 264] width 729 height 16
click at [200, 280] on button "Squeeze" at bounding box center [189, 265] width 109 height 29
click at [85, 280] on button "Normal" at bounding box center [75, 265] width 109 height 29
click at [167, 280] on button "Squeeze" at bounding box center [189, 265] width 109 height 29
click at [1259, 213] on div "View by: Recovery Period High to Low (Total Cost)" at bounding box center [915, 184] width 1253 height 61
